Goal: Task Accomplishment & Management: Complete application form

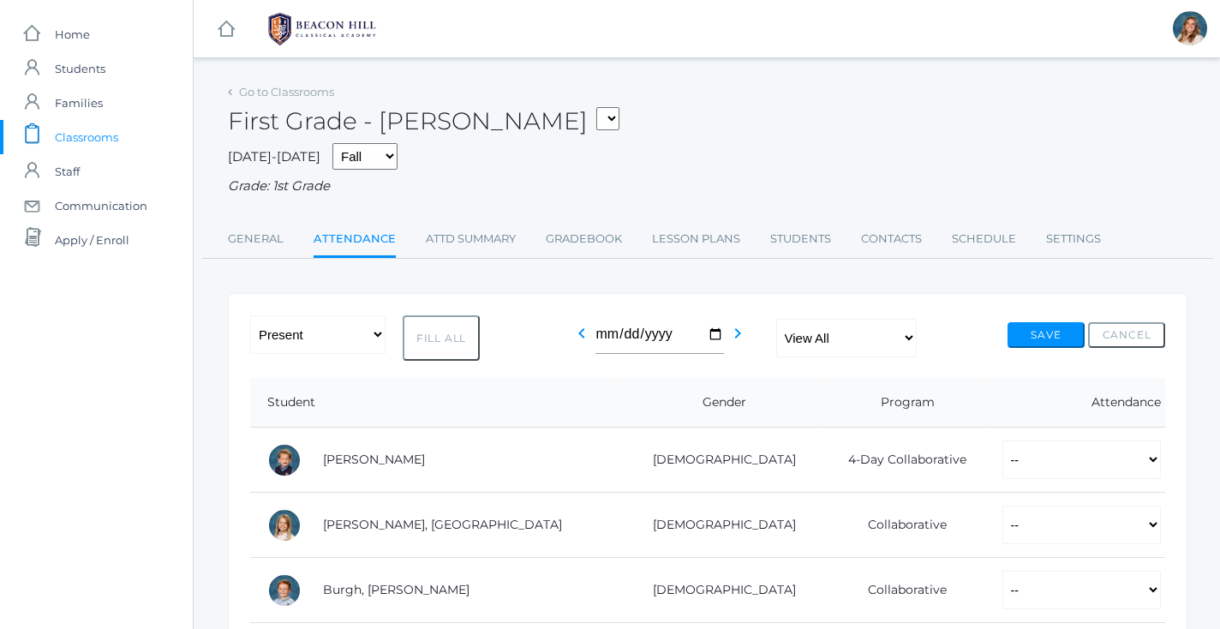
scroll to position [225, 0]
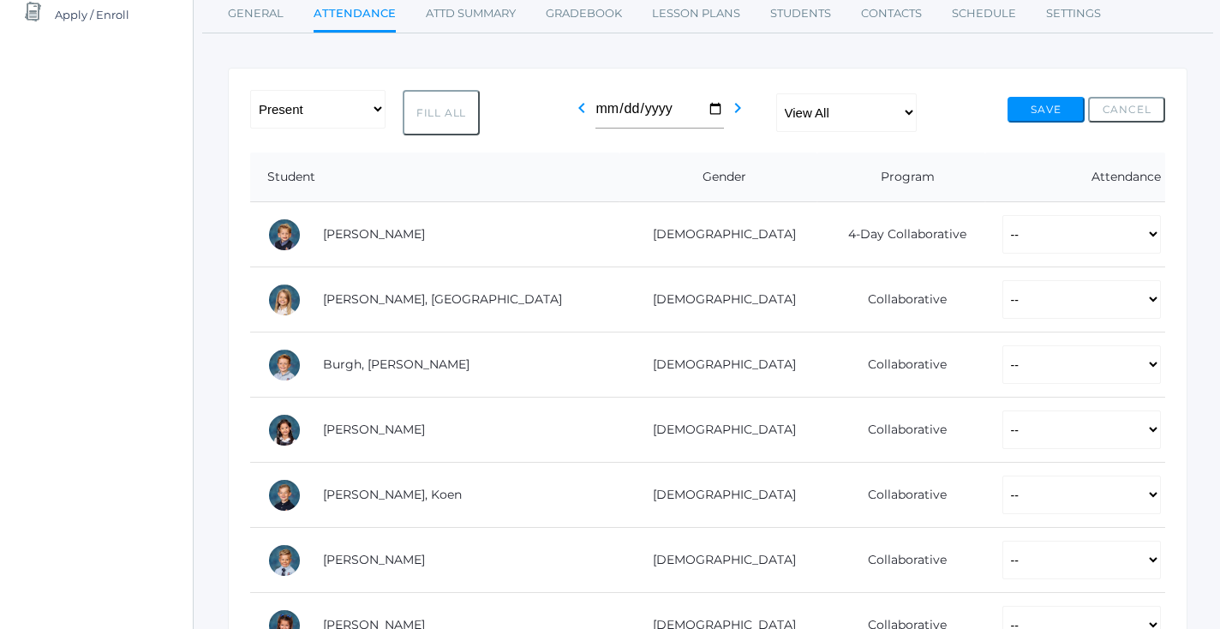
click at [430, 116] on button "Fill All" at bounding box center [441, 112] width 77 height 45
select select "P"
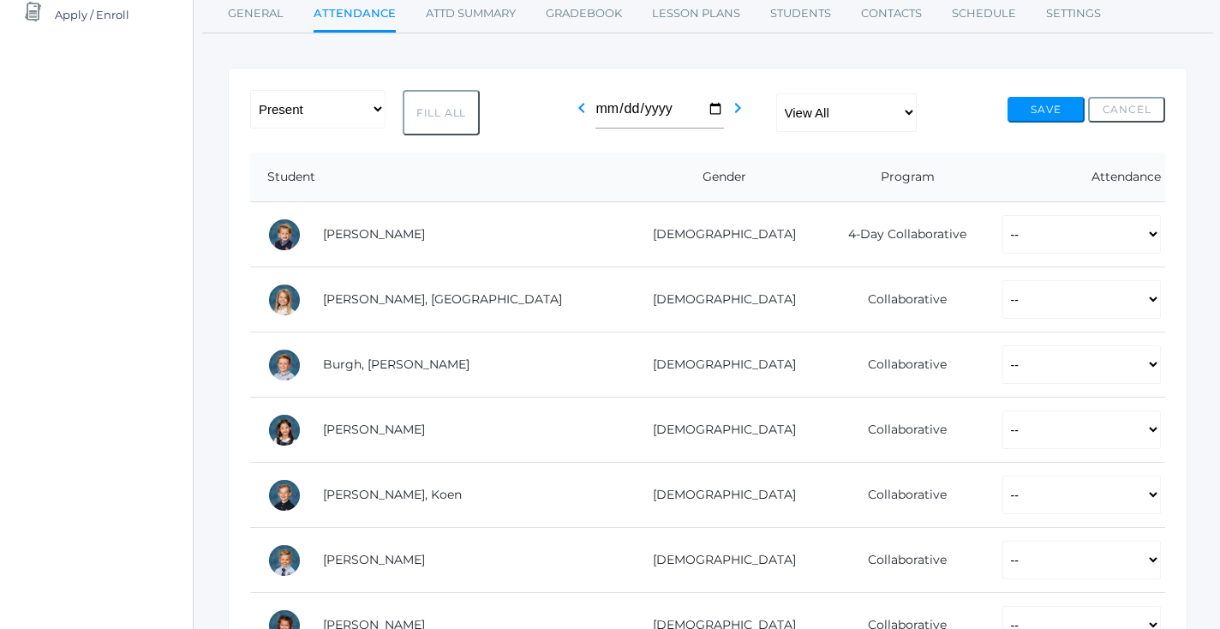
select select "P"
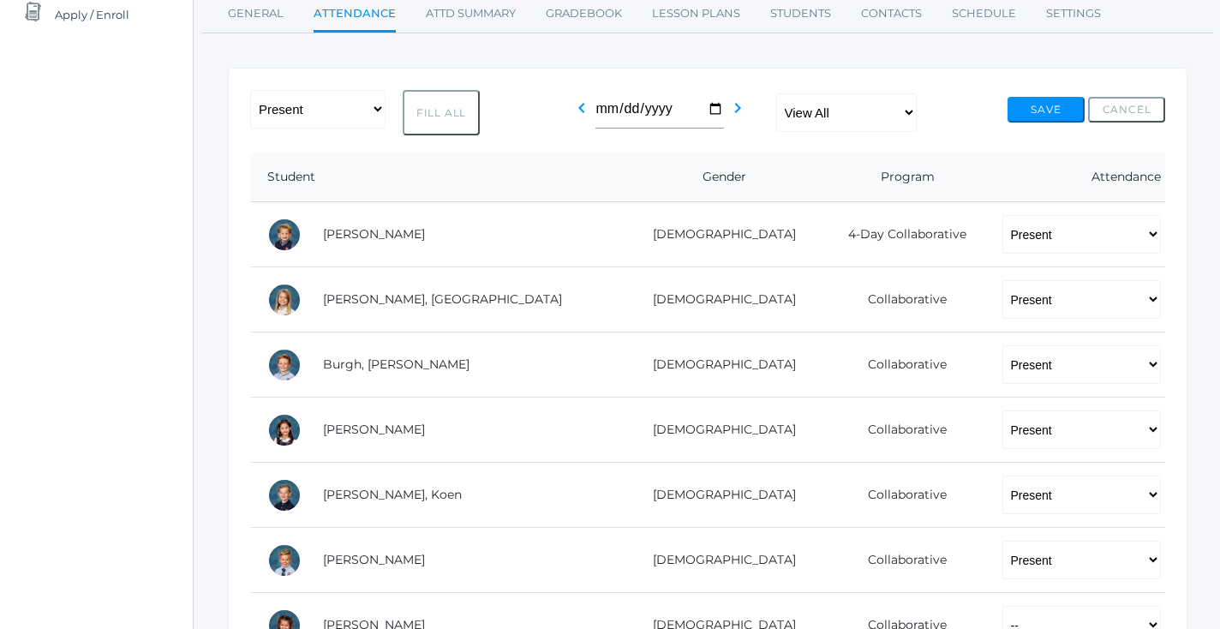
select select "P"
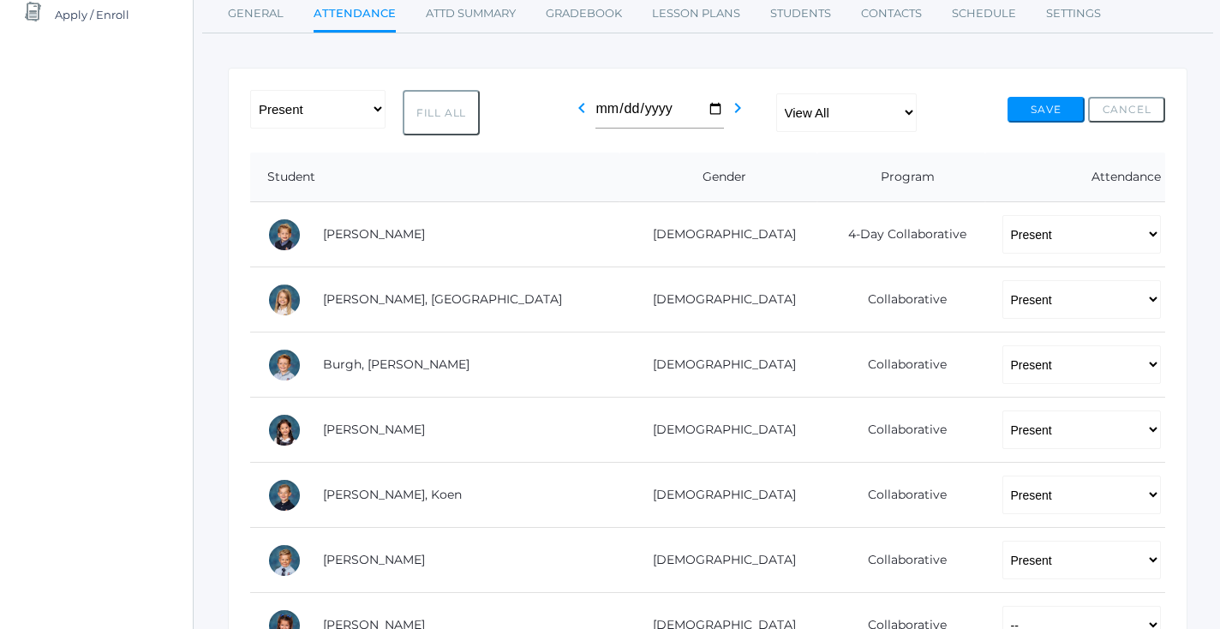
select select "P"
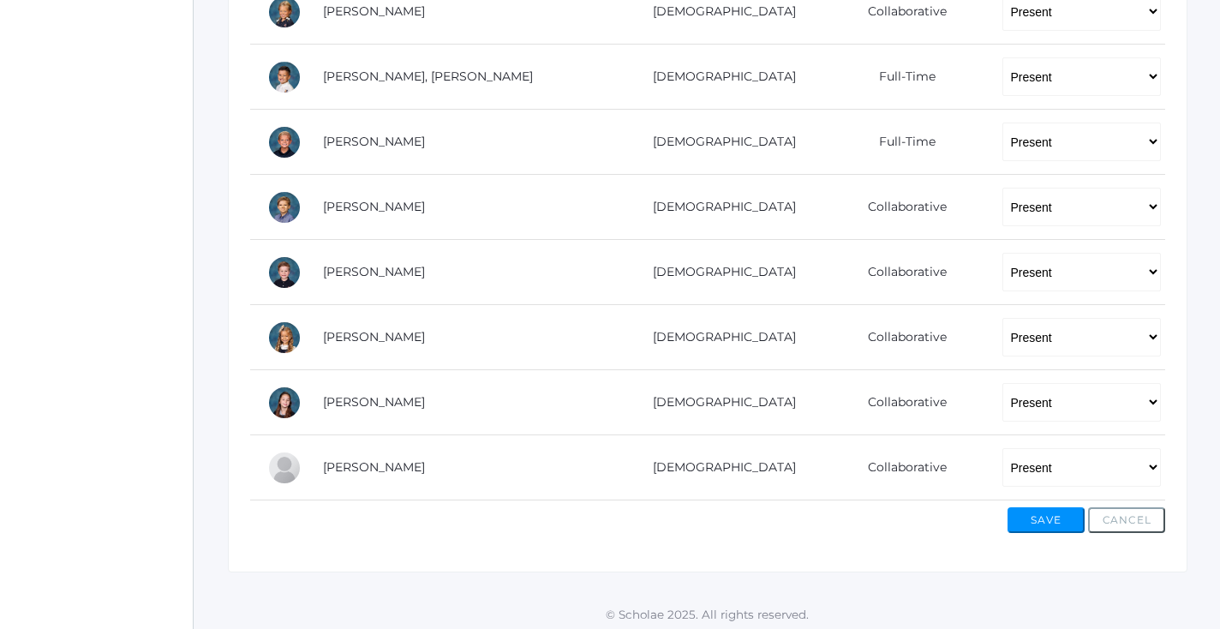
scroll to position [1099, 0]
click at [1021, 508] on button "Save" at bounding box center [1046, 521] width 77 height 26
